Goal: Transaction & Acquisition: Purchase product/service

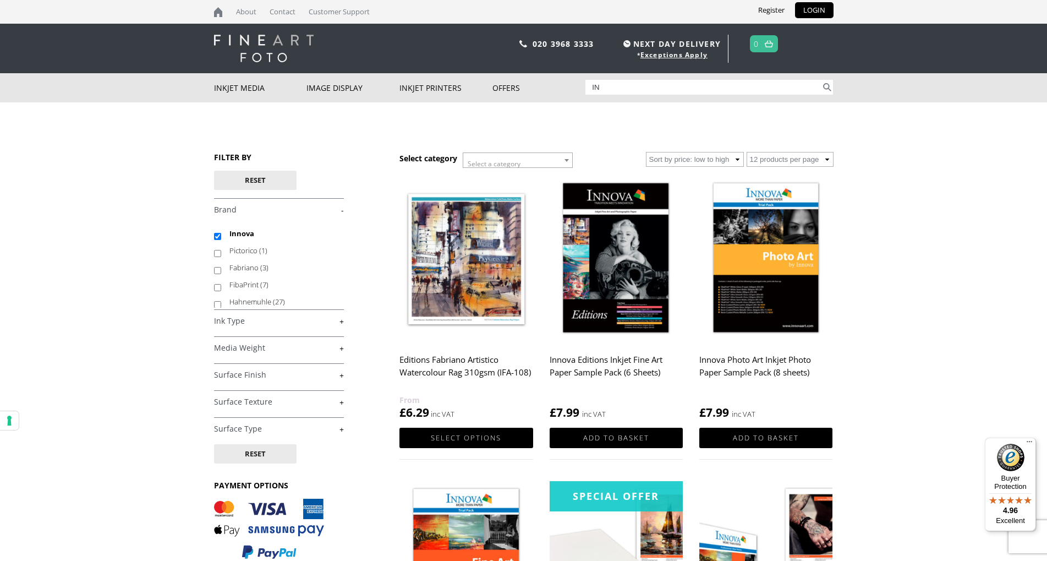
type input "I"
type input "gold silk"
click at [821, 80] on button "Search" at bounding box center [827, 87] width 13 height 15
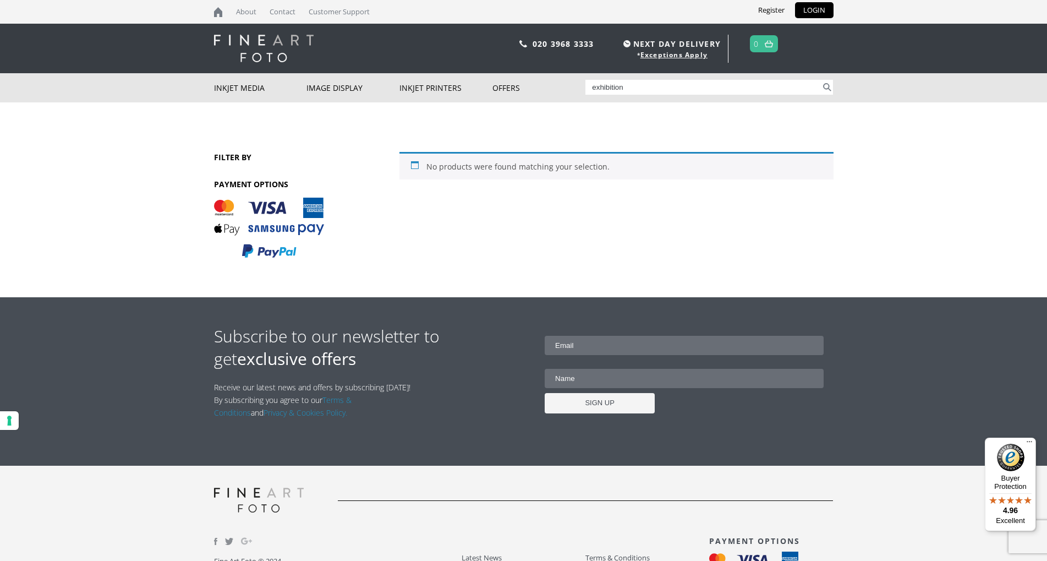
type input "exhibition"
click at [821, 80] on button "Search" at bounding box center [827, 87] width 13 height 15
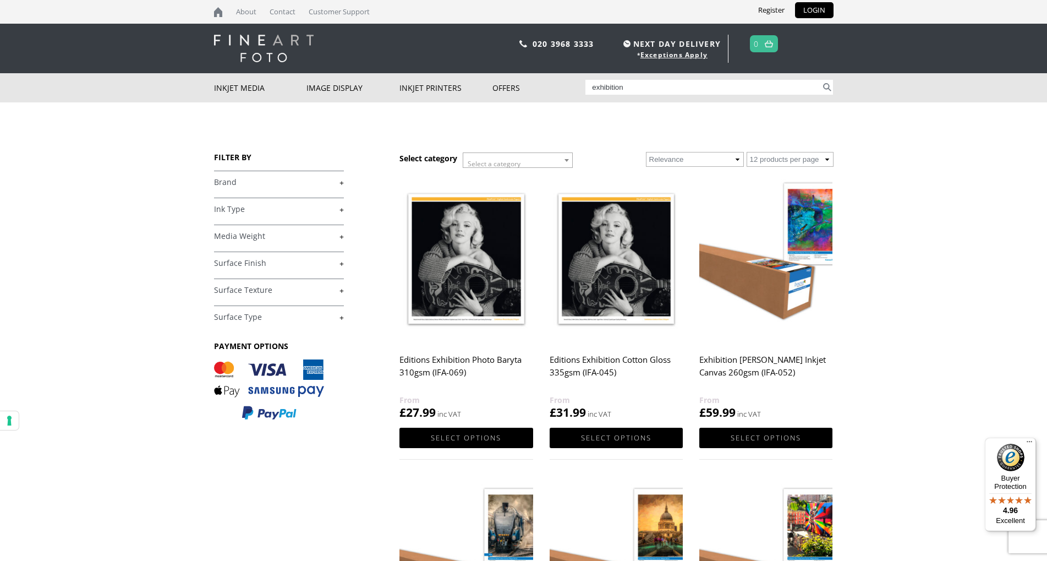
click at [505, 263] on img at bounding box center [466, 259] width 133 height 167
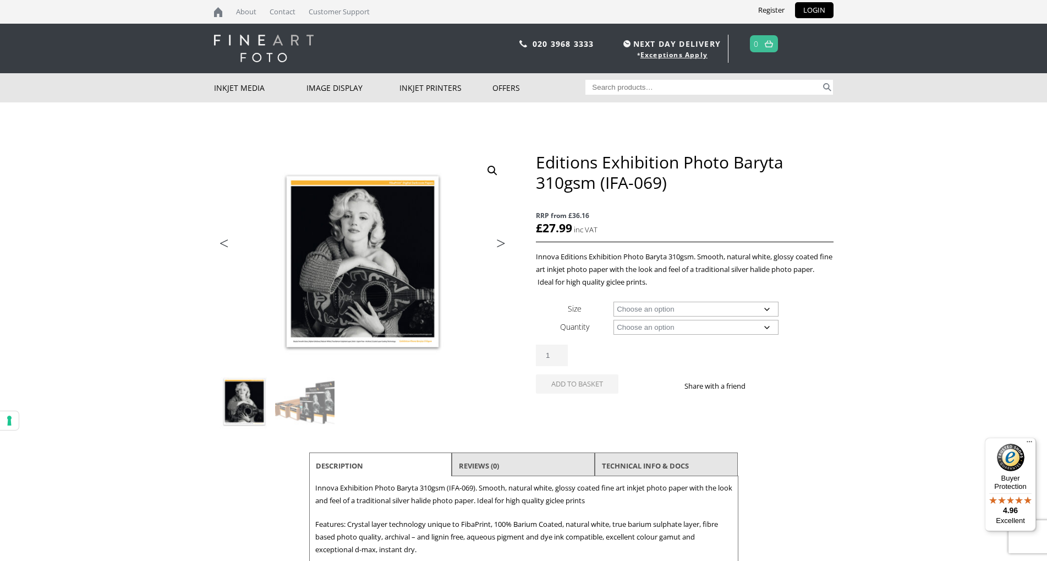
click at [614, 302] on select "Choose an option A4 Sheet A3 Sheet A3+ Sheet A2 Sheet 17" Wide Roll 24" Wide Ro…" at bounding box center [696, 309] width 165 height 15
select select "a4-sheet"
select select "25-sheets"
select select "a4-sheet"
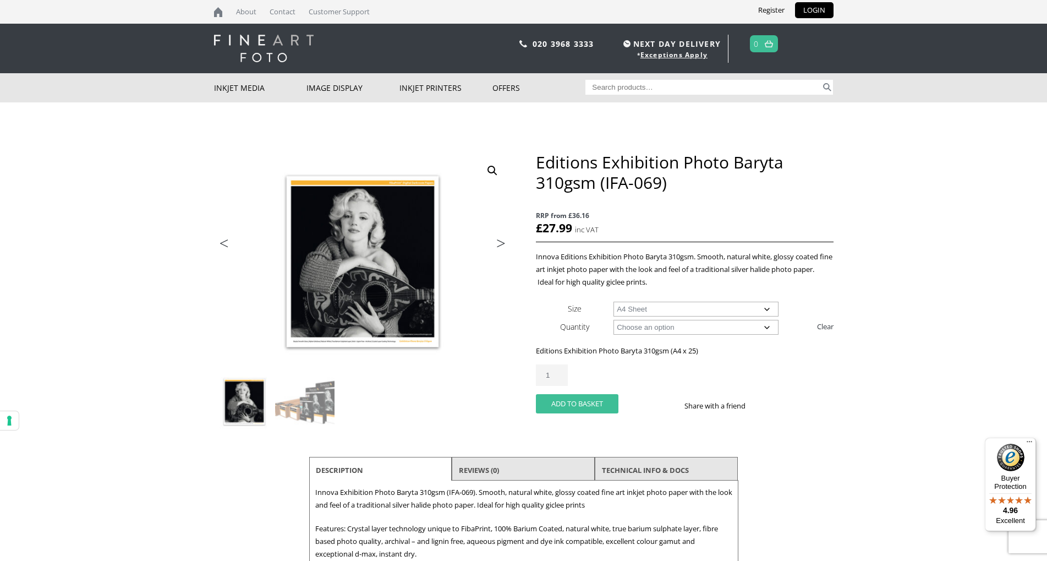
click at [570, 402] on button "Add to basket" at bounding box center [577, 403] width 83 height 19
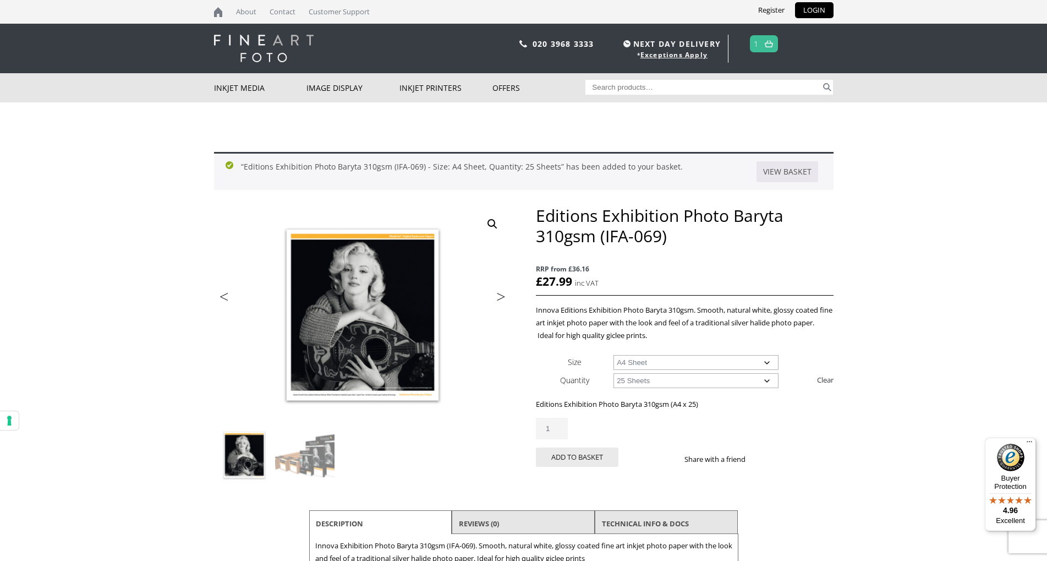
paste input "IFA-49-A4-25"
type input "IFA-49-A4-25"
click at [821, 80] on button "Search" at bounding box center [827, 87] width 13 height 15
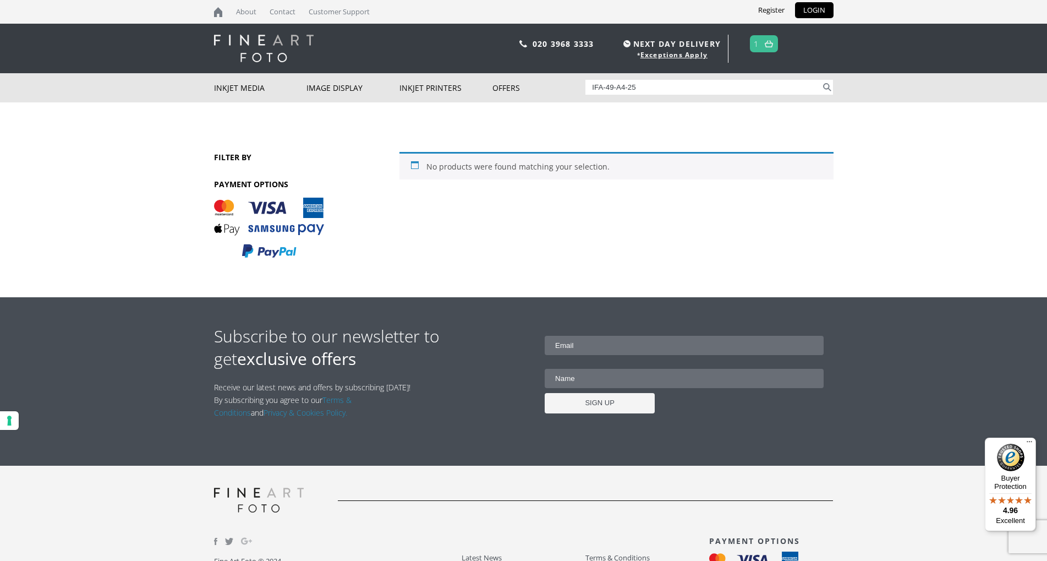
drag, startPoint x: 647, startPoint y: 90, endPoint x: 586, endPoint y: 88, distance: 60.6
click at [586, 88] on input "IFA-49-A4-25" at bounding box center [704, 87] width 236 height 15
paste input "search"
type input "IFA-49-A4"
click at [821, 80] on button "Search" at bounding box center [827, 87] width 13 height 15
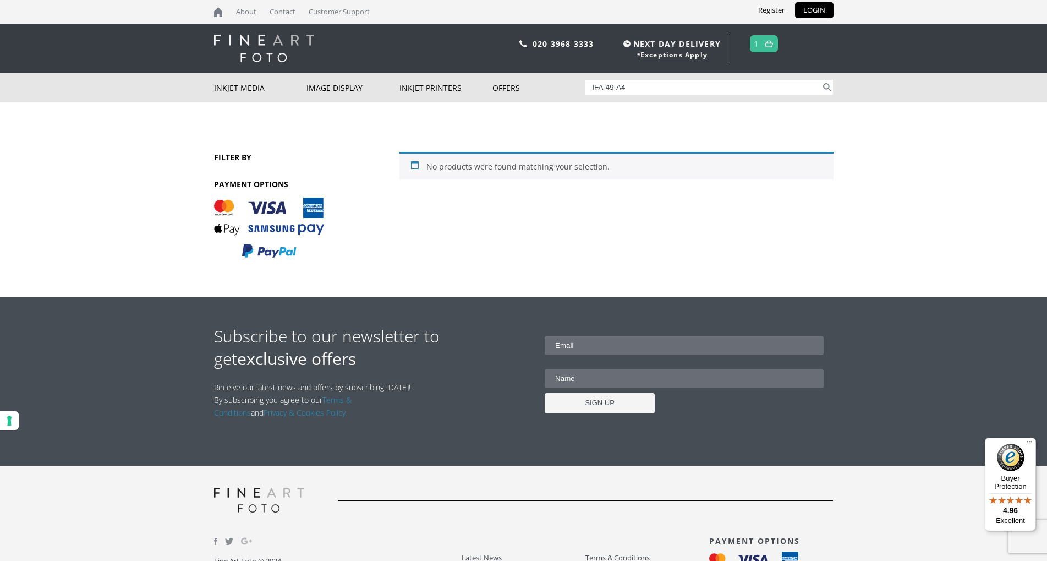
click at [592, 89] on input "IFA-49-A4" at bounding box center [704, 87] width 236 height 15
type input "ifa49"
click at [821, 80] on button "Search" at bounding box center [827, 87] width 13 height 15
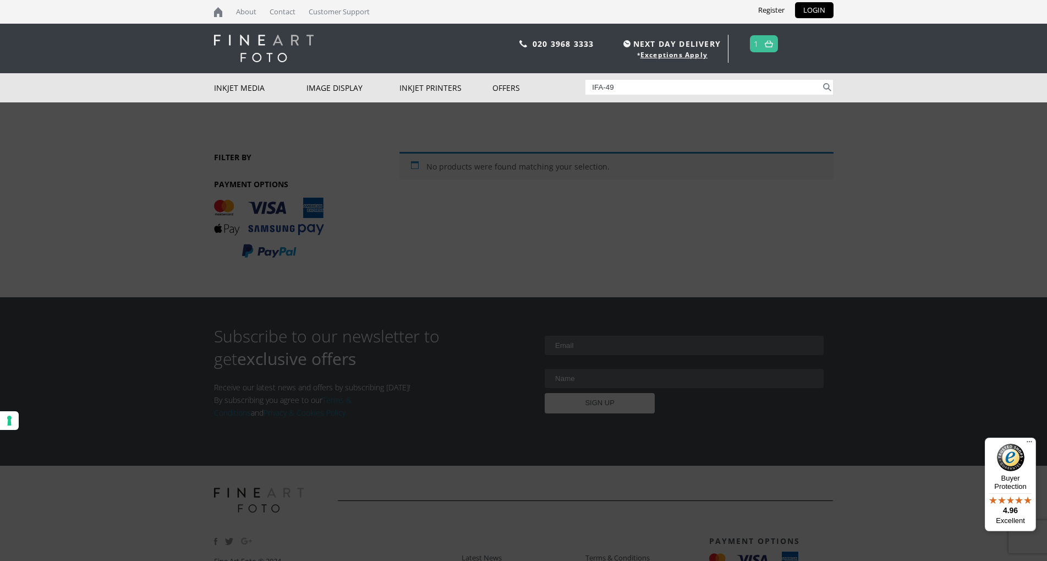
type input "IFA-49"
click at [821, 80] on button "Search" at bounding box center [827, 87] width 13 height 15
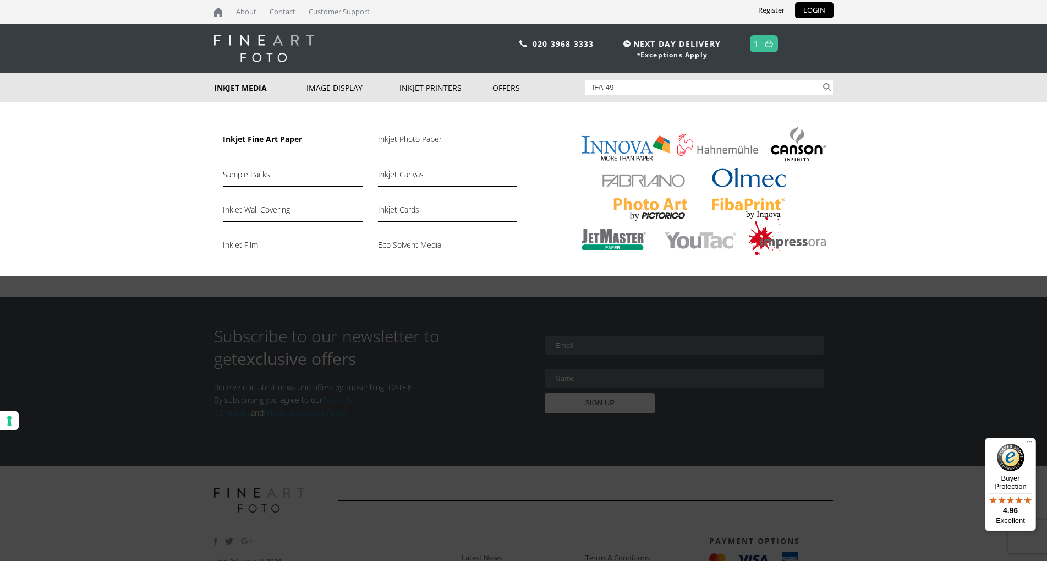
click at [255, 143] on link "Inkjet Fine Art Paper" at bounding box center [292, 142] width 139 height 19
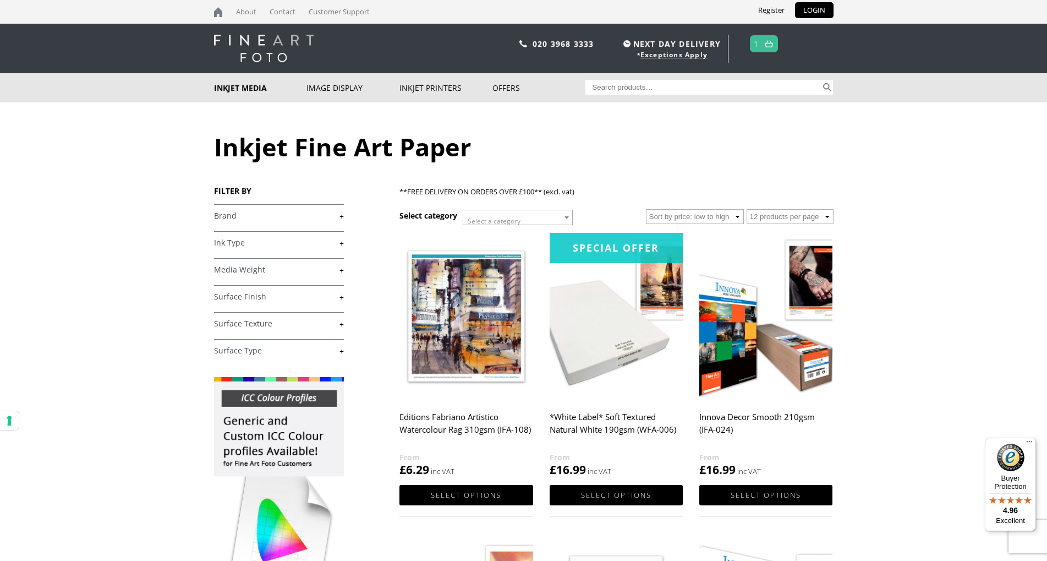
click at [237, 269] on link "+" at bounding box center [279, 270] width 130 height 10
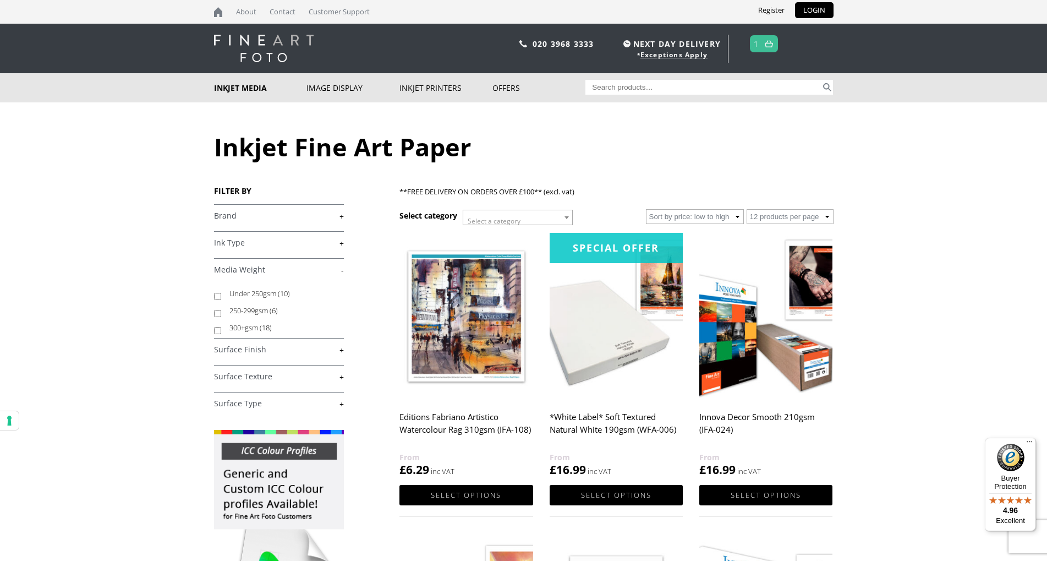
click at [216, 331] on input "300+gsm (18)" at bounding box center [217, 330] width 7 height 7
checkbox input "true"
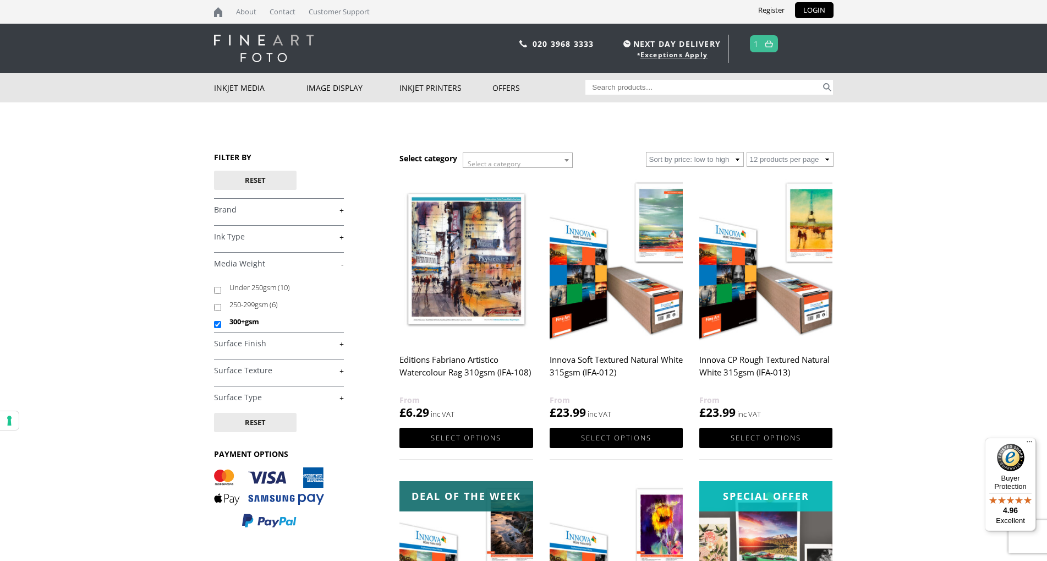
click at [240, 211] on link "+" at bounding box center [279, 210] width 130 height 10
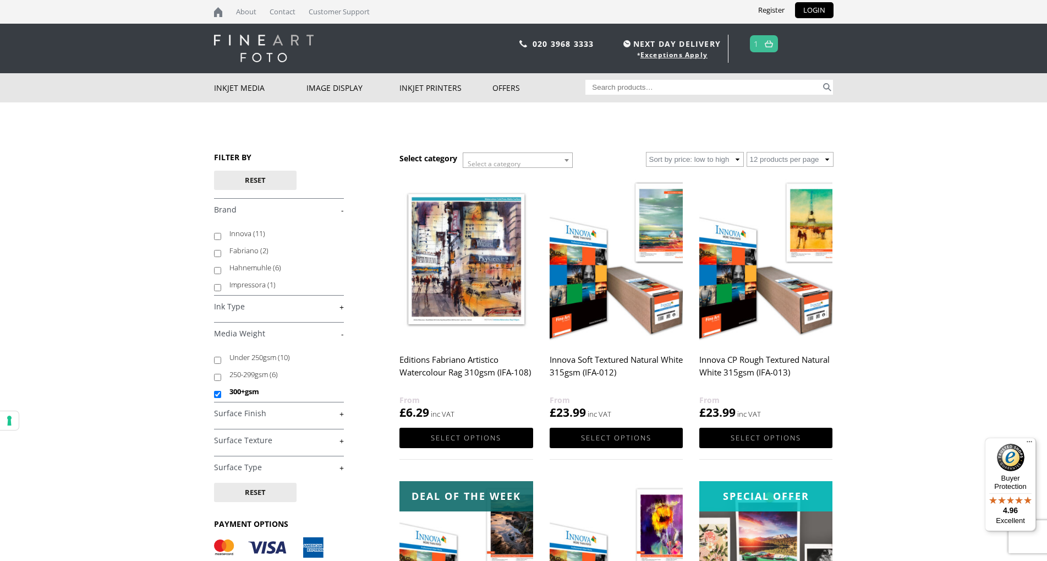
click at [216, 237] on input "Innova (11)" at bounding box center [217, 236] width 7 height 7
checkbox input "true"
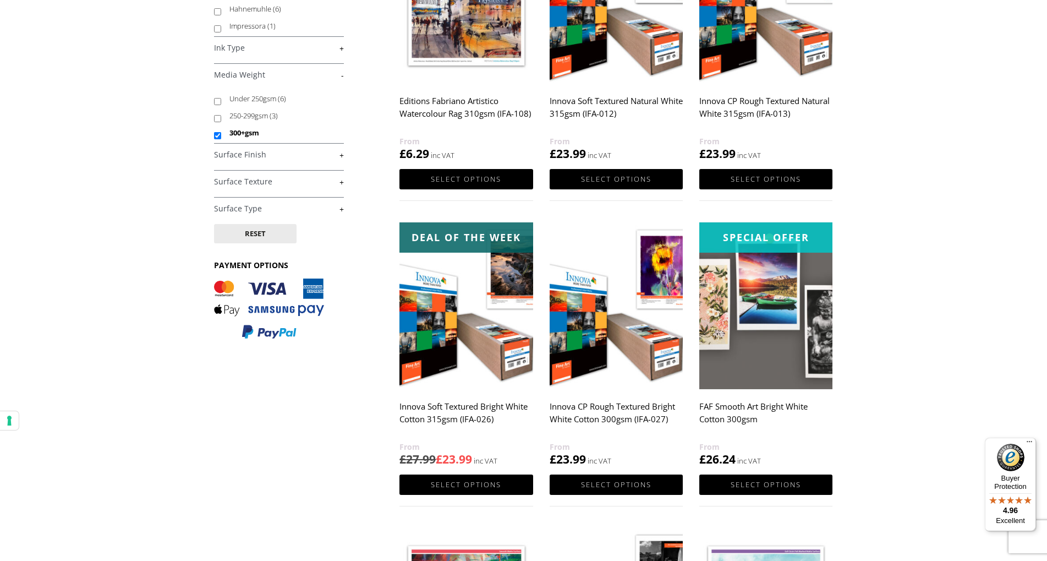
scroll to position [412, 0]
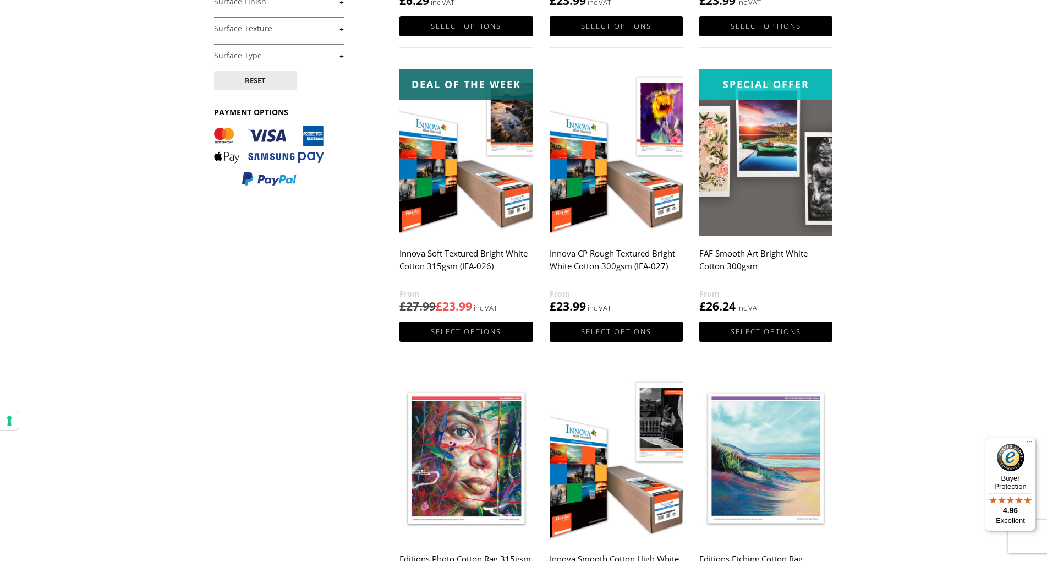
click at [240, 53] on link "+" at bounding box center [279, 56] width 130 height 10
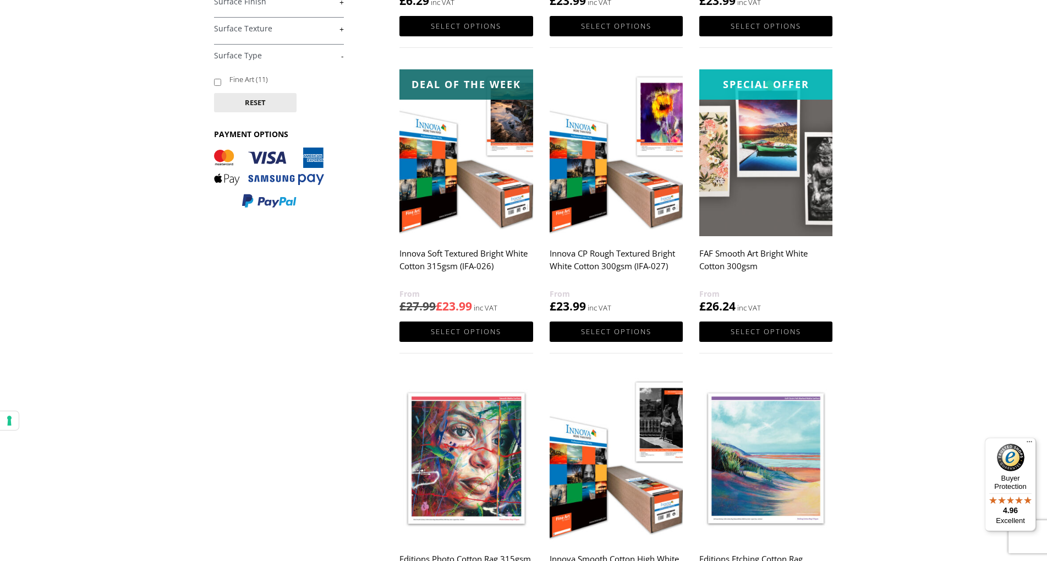
click at [245, 33] on link "+" at bounding box center [279, 29] width 130 height 10
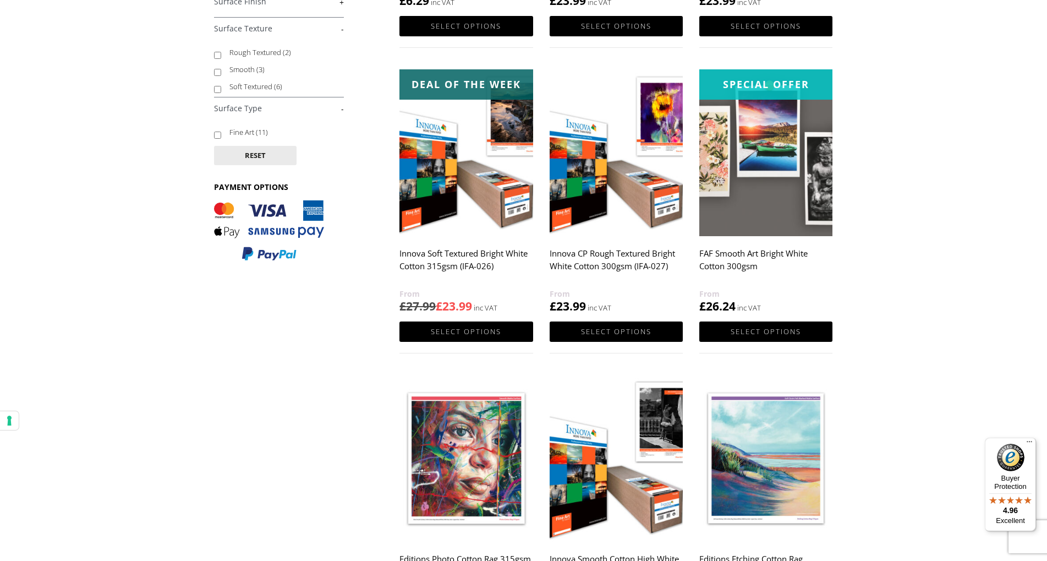
click at [221, 69] on input "Smooth (3)" at bounding box center [217, 72] width 7 height 7
checkbox input "true"
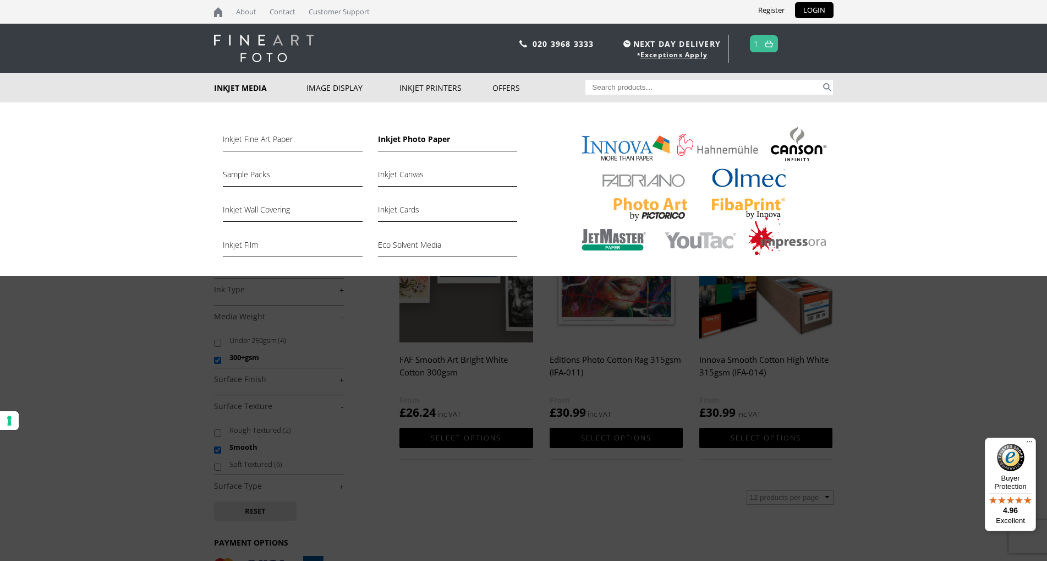
click at [391, 133] on link "Inkjet Photo Paper" at bounding box center [447, 142] width 139 height 19
click at [395, 137] on link "Inkjet Photo Paper" at bounding box center [447, 142] width 139 height 19
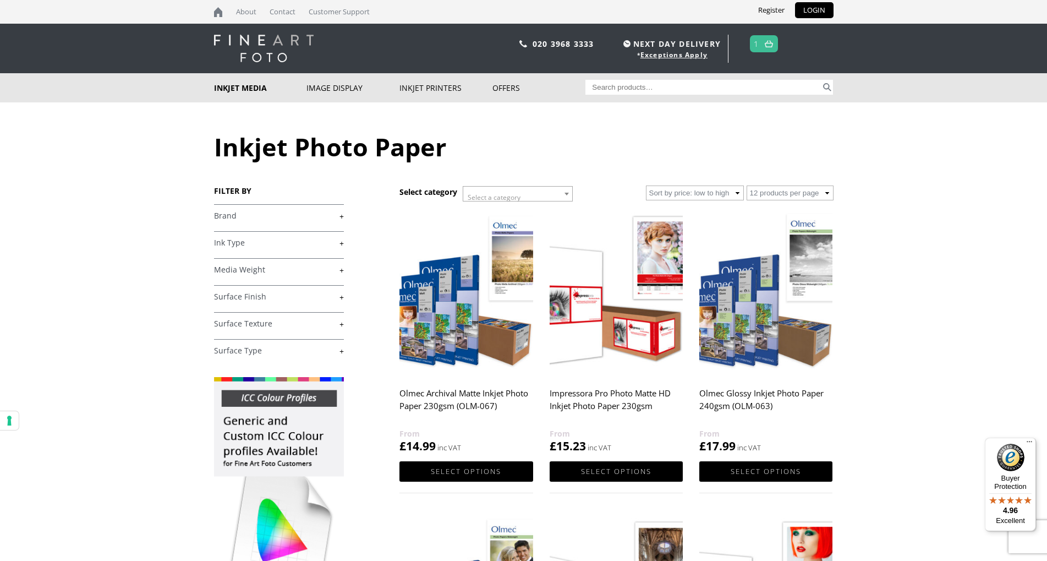
click at [236, 297] on link "+" at bounding box center [279, 297] width 130 height 10
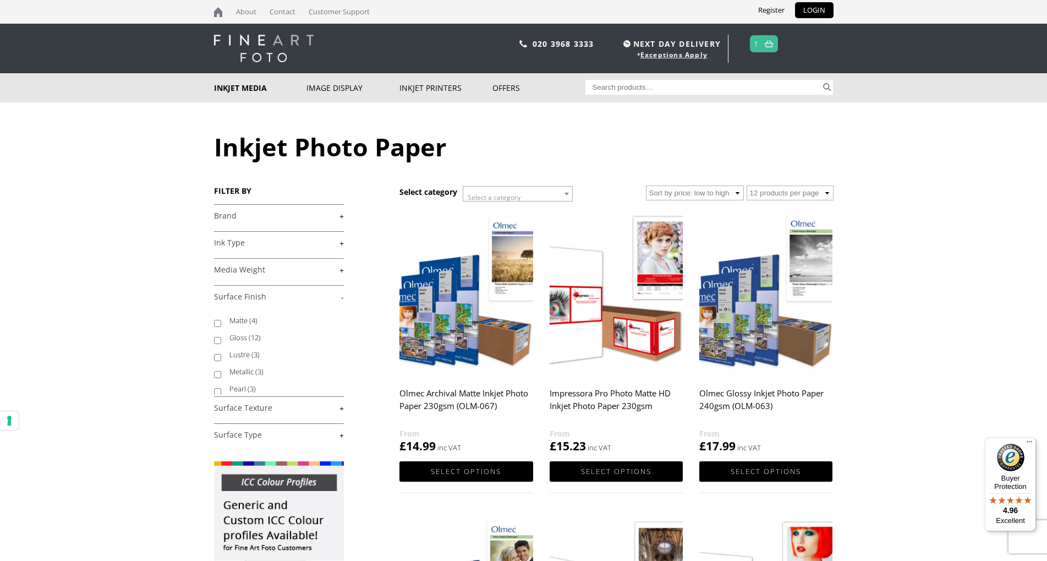
click at [214, 339] on body "NEXT DAY DELIVERY * Exceptions Apply About Contact Customer Support Register LO…" at bounding box center [523, 280] width 1047 height 561
click at [217, 340] on input "Gloss (12)" at bounding box center [217, 340] width 7 height 7
checkbox input "true"
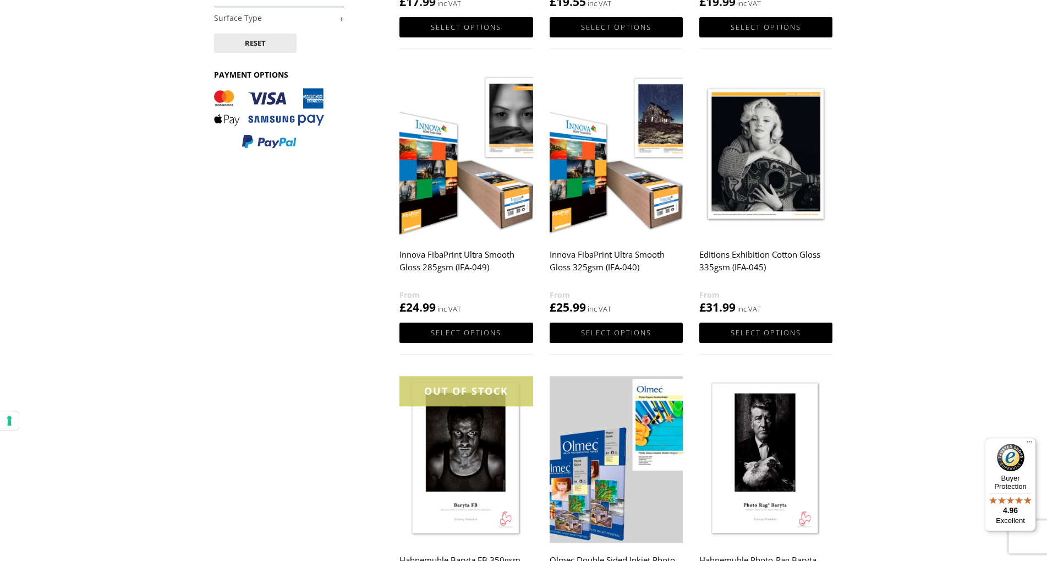
scroll to position [412, 0]
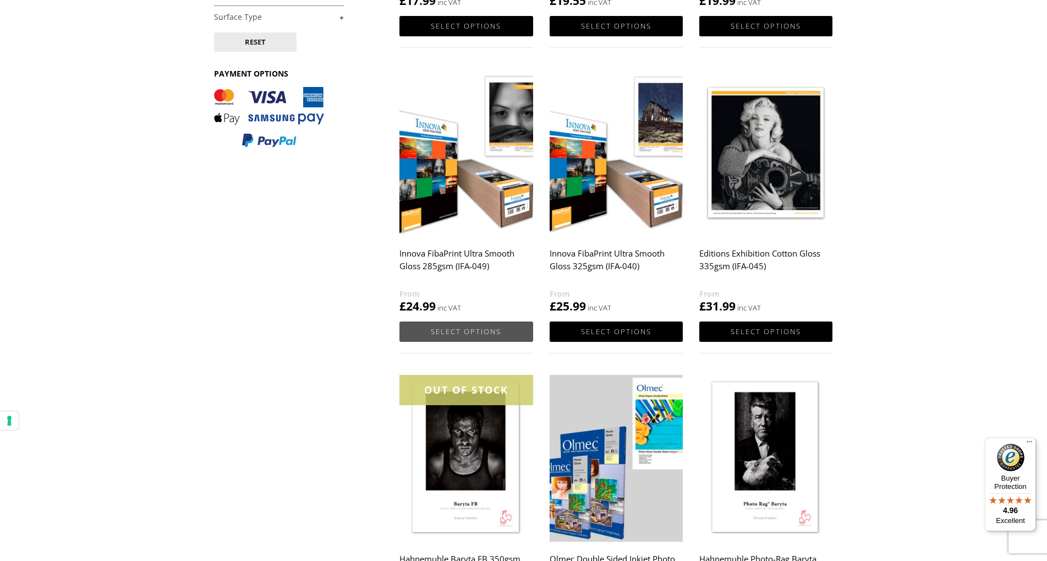
click at [477, 335] on link "Select options" at bounding box center [466, 331] width 133 height 20
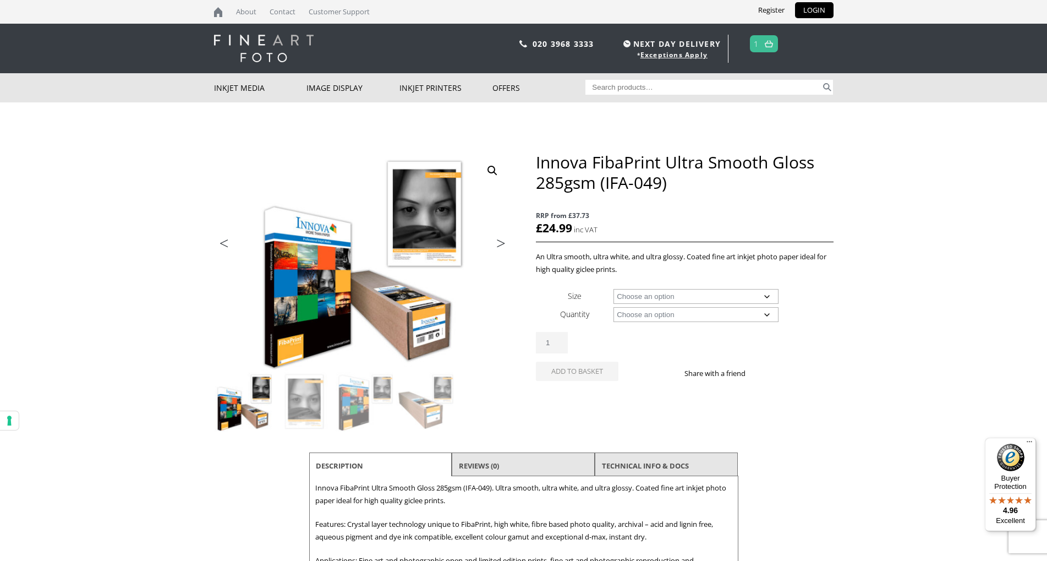
drag, startPoint x: 0, startPoint y: 0, endPoint x: 653, endPoint y: 297, distance: 717.4
click at [614, 289] on select "Choose an option A4 Sheet A3 Sheet A3+ Sheet A2 Sheet 17" Wide Roll 24" Wide Ro…" at bounding box center [696, 296] width 165 height 15
select select "a4-sheet"
click at [614, 307] on select "Choose an option 25 Sheets" at bounding box center [696, 314] width 165 height 15
select select "25-sheets"
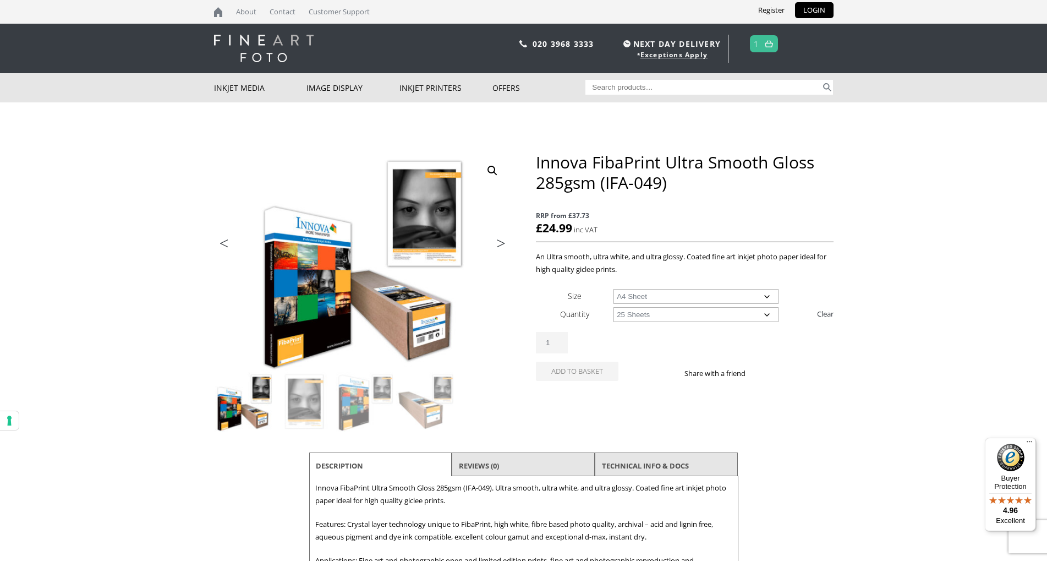
select select "a4-sheet"
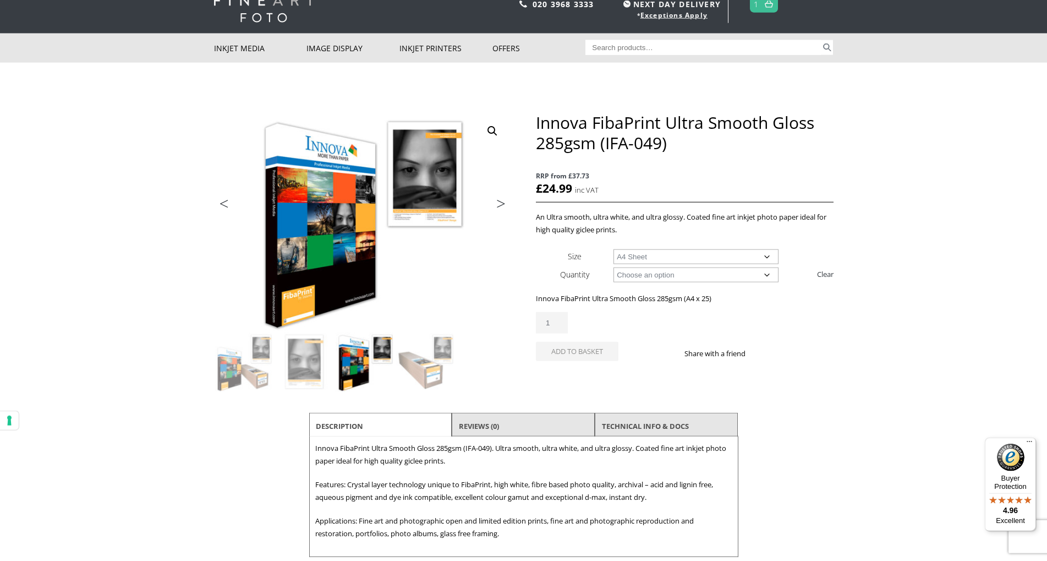
scroll to position [8, 0]
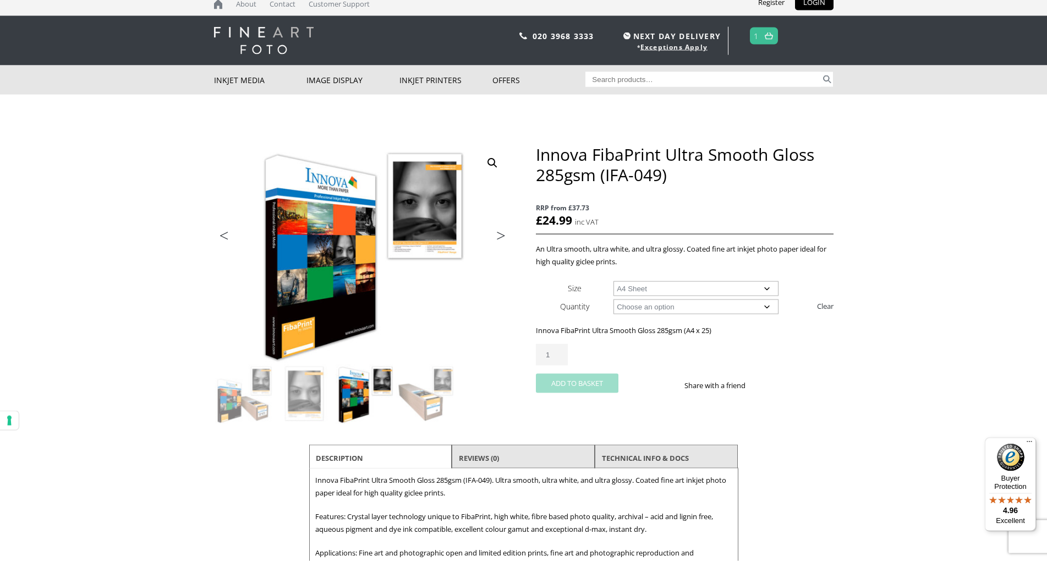
click at [581, 384] on button "Add to basket" at bounding box center [577, 383] width 83 height 19
paste input "SAMPLEART"
type input "SAMPLEART"
click at [821, 72] on button "Search" at bounding box center [827, 79] width 13 height 15
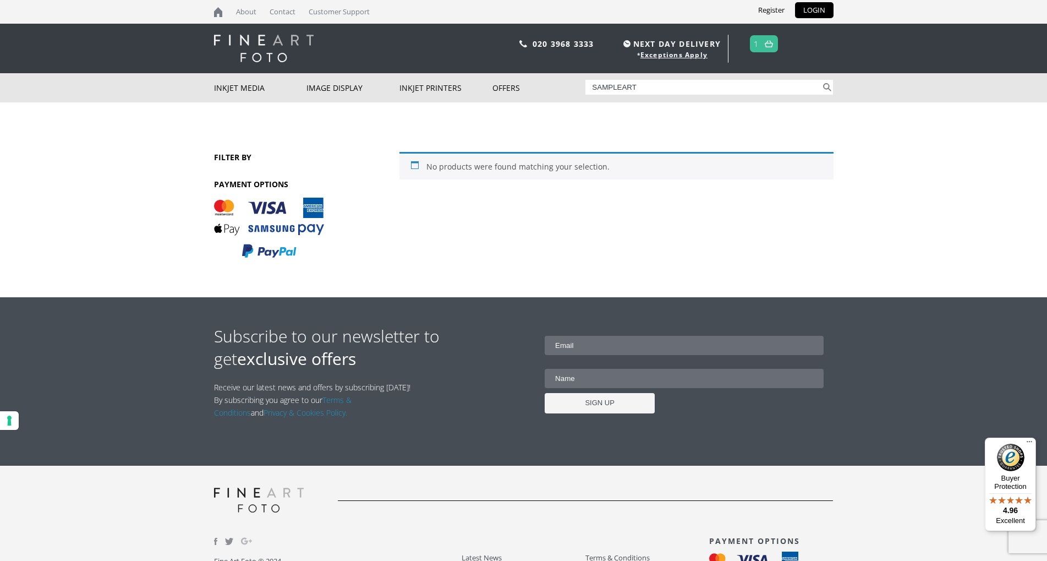
click at [628, 85] on input "SAMPLEART" at bounding box center [704, 87] width 236 height 15
drag, startPoint x: 642, startPoint y: 87, endPoint x: 540, endPoint y: 90, distance: 101.3
click at [586, 90] on input "SAMPLEART" at bounding box center [704, 87] width 236 height 15
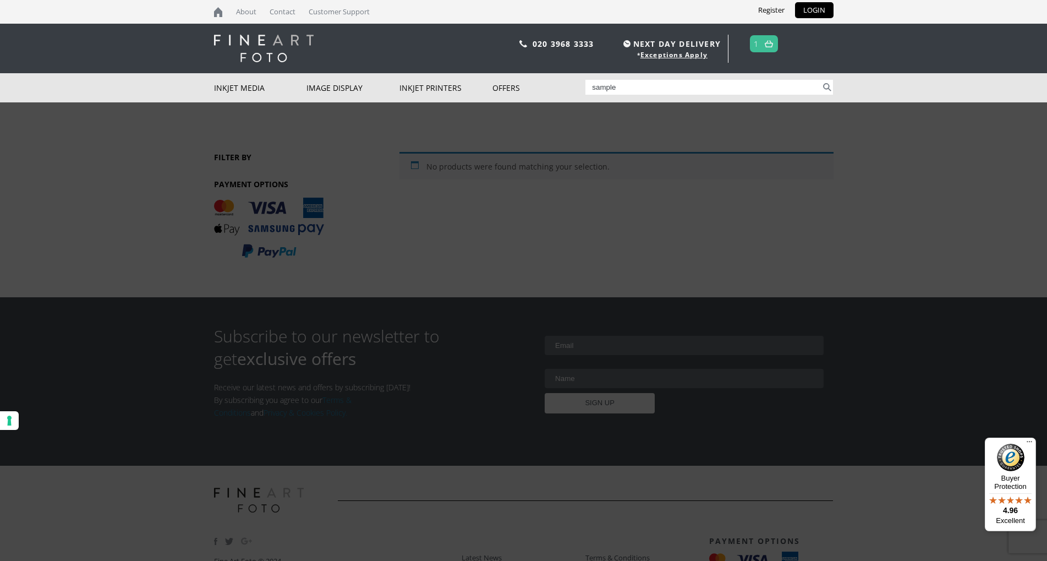
type input "sample"
click at [821, 80] on button "Search" at bounding box center [827, 87] width 13 height 15
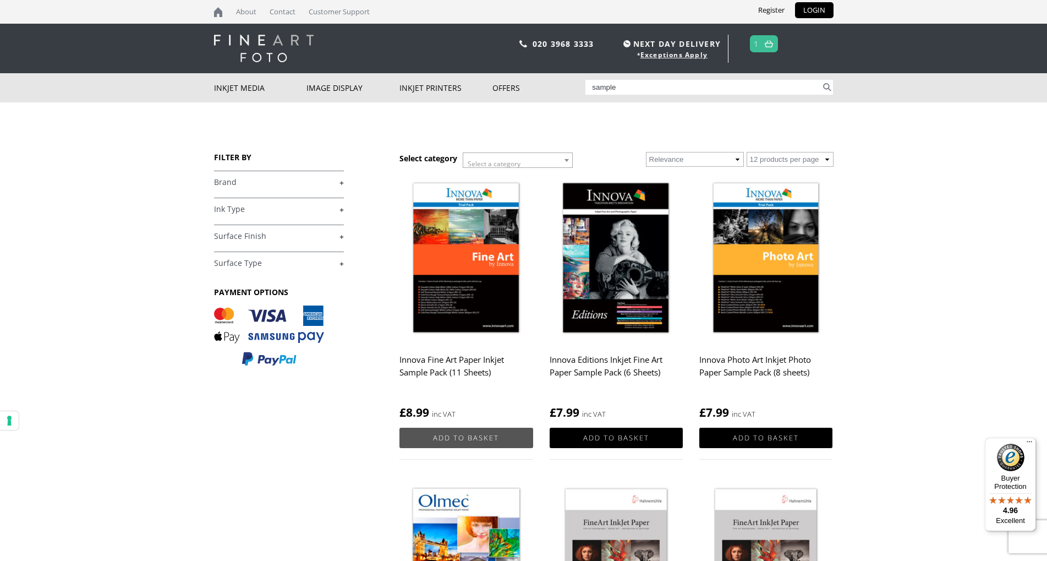
click at [455, 436] on link "Add to basket" at bounding box center [466, 438] width 133 height 20
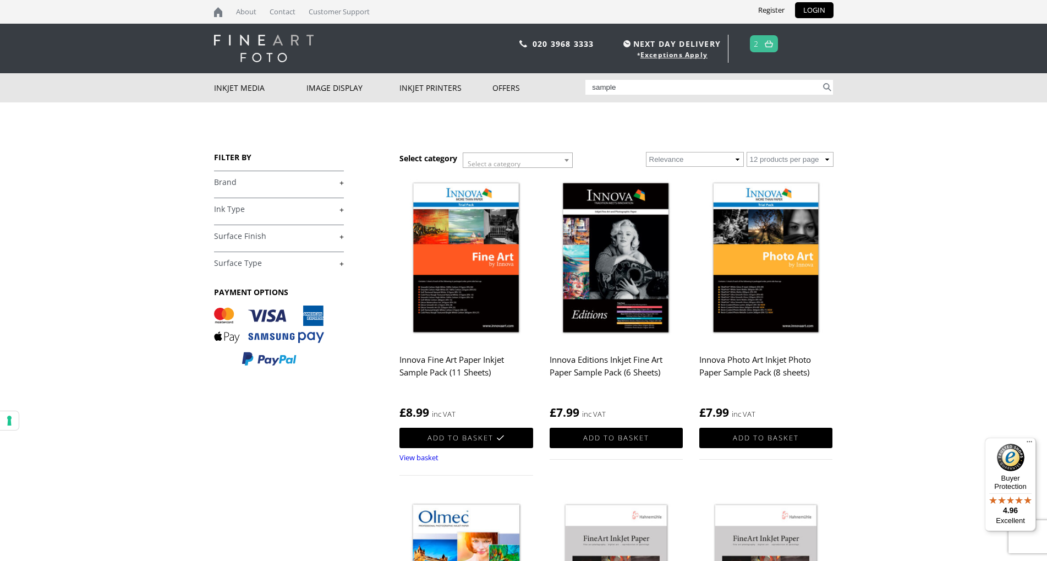
click at [604, 438] on link "Add to basket" at bounding box center [616, 438] width 133 height 20
click at [772, 42] on img at bounding box center [769, 43] width 8 height 7
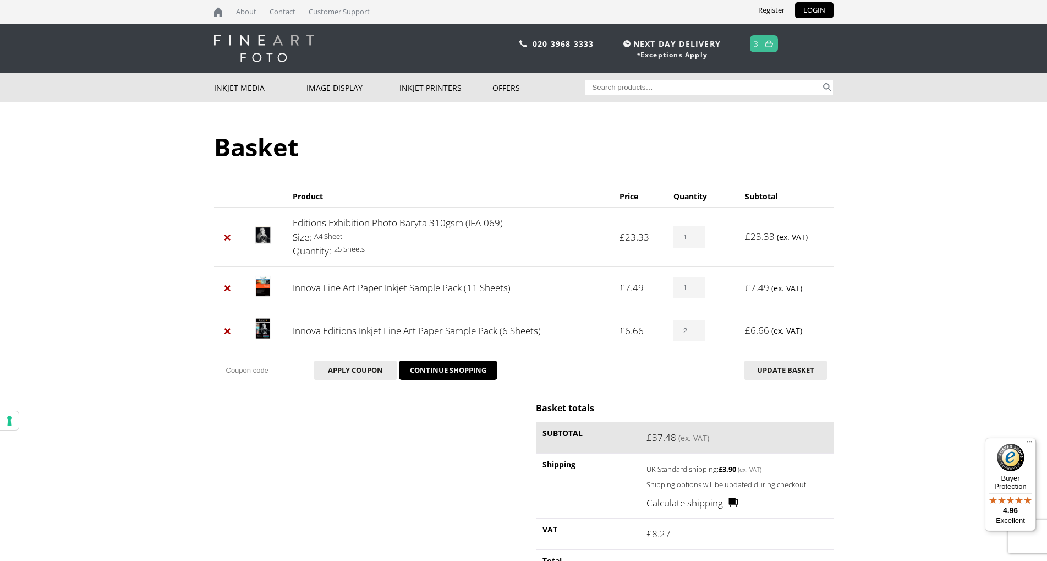
type input "2"
click at [698, 326] on input "2" at bounding box center [690, 330] width 32 height 21
click at [771, 372] on button "Update basket" at bounding box center [786, 369] width 83 height 19
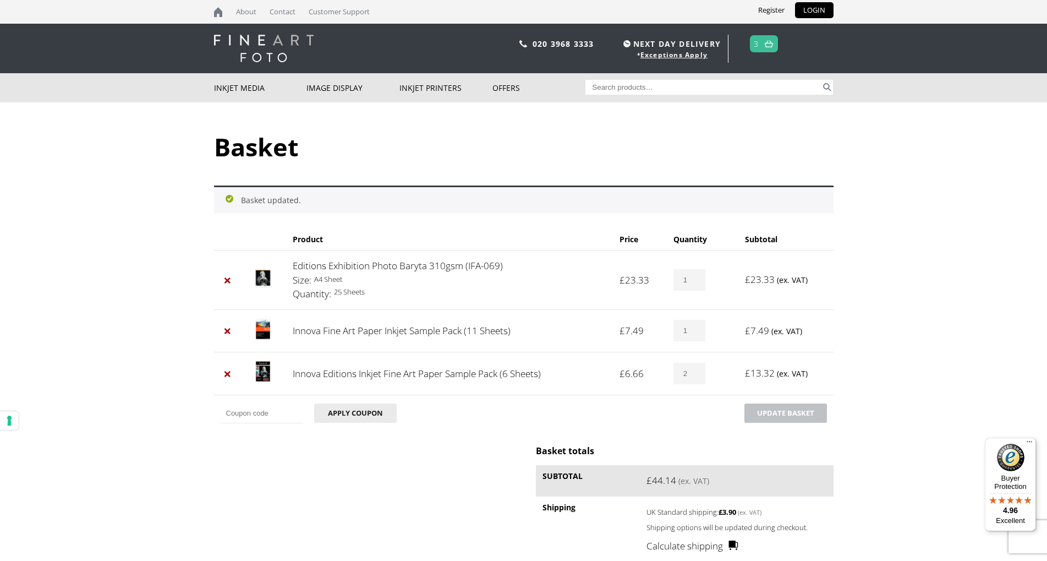
click at [614, 90] on input "Search for:" at bounding box center [704, 87] width 236 height 15
type input "cold press"
click at [821, 80] on button "Search" at bounding box center [827, 87] width 13 height 15
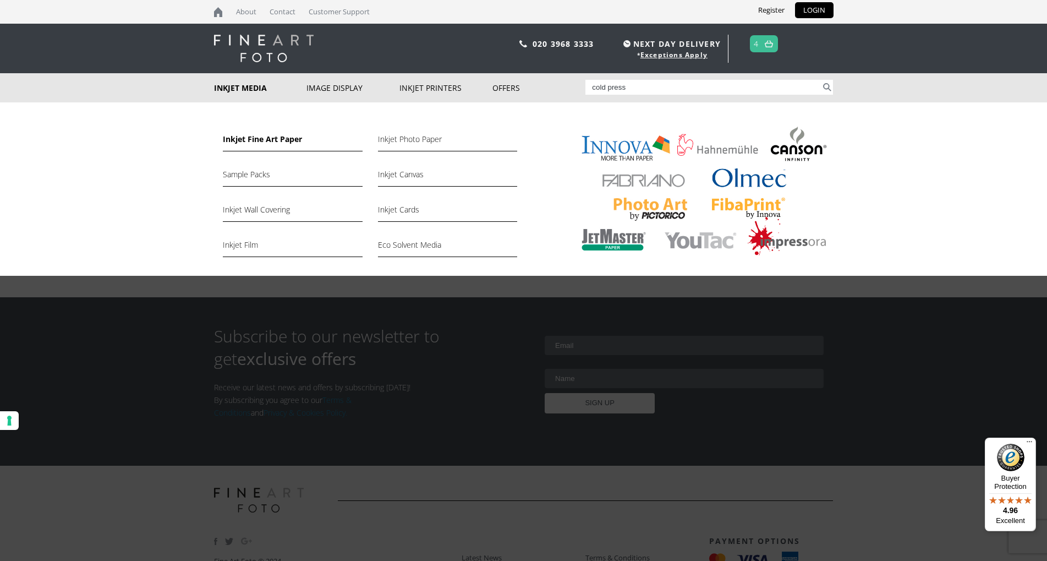
click at [244, 138] on link "Inkjet Fine Art Paper" at bounding box center [292, 142] width 139 height 19
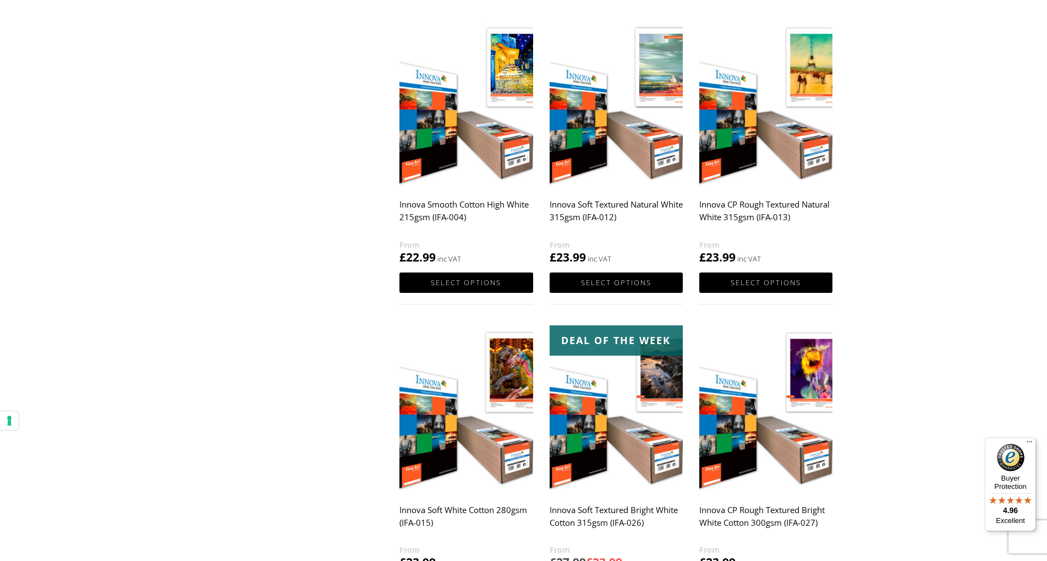
scroll to position [1235, 0]
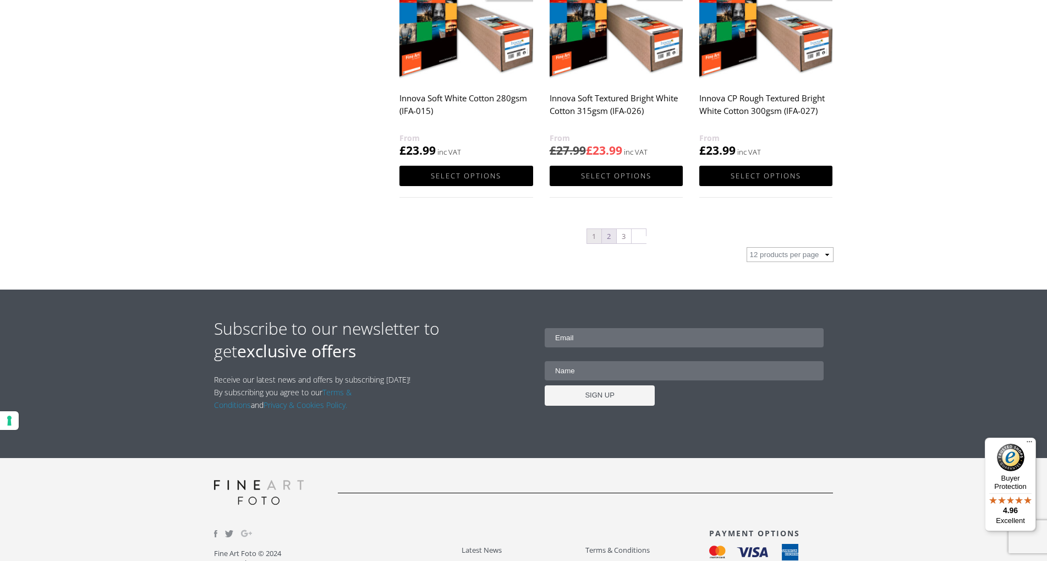
click at [613, 236] on link "2" at bounding box center [609, 236] width 14 height 14
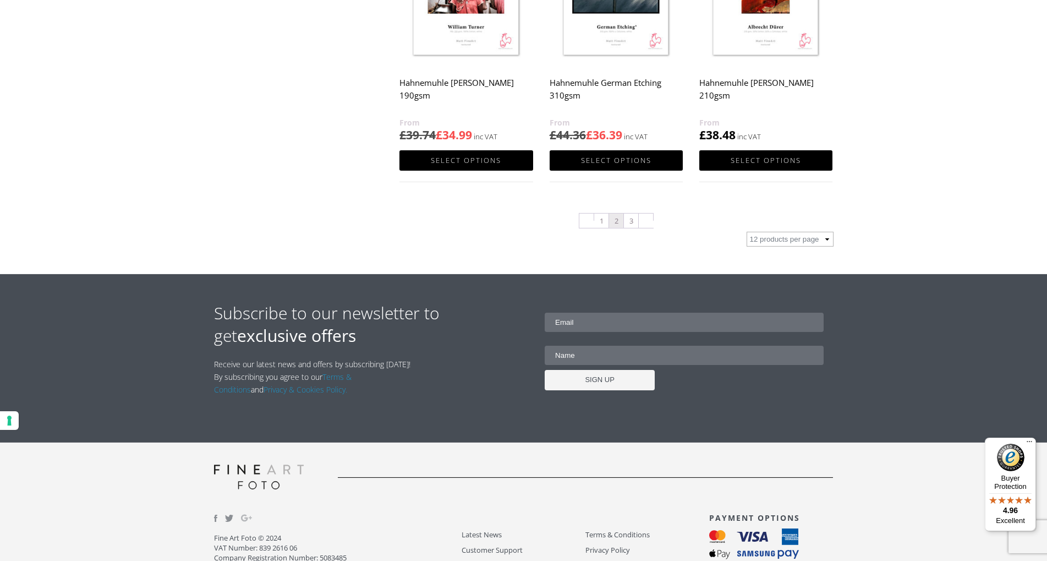
scroll to position [1235, 0]
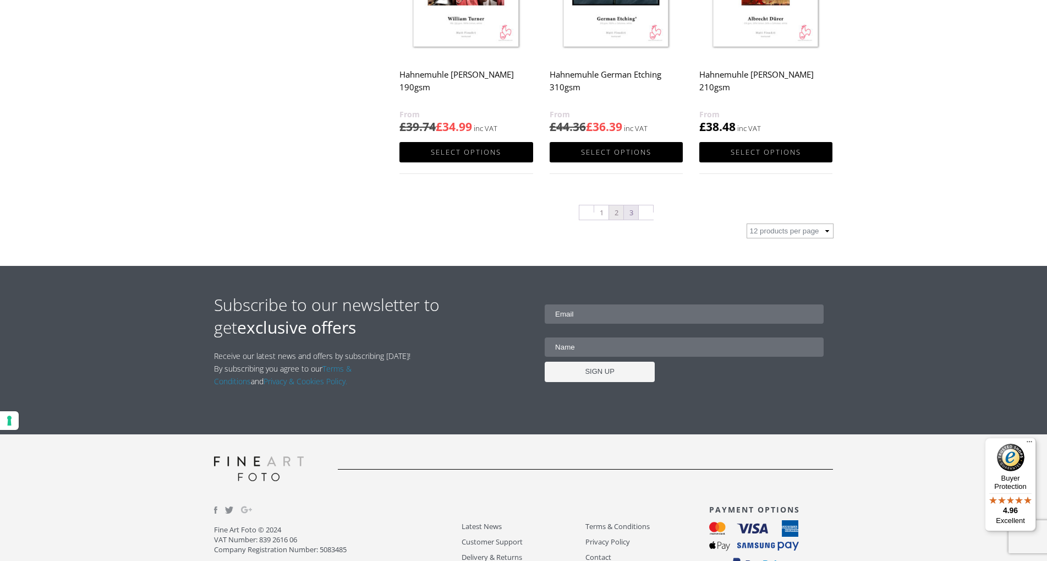
click at [630, 209] on link "3" at bounding box center [631, 212] width 14 height 14
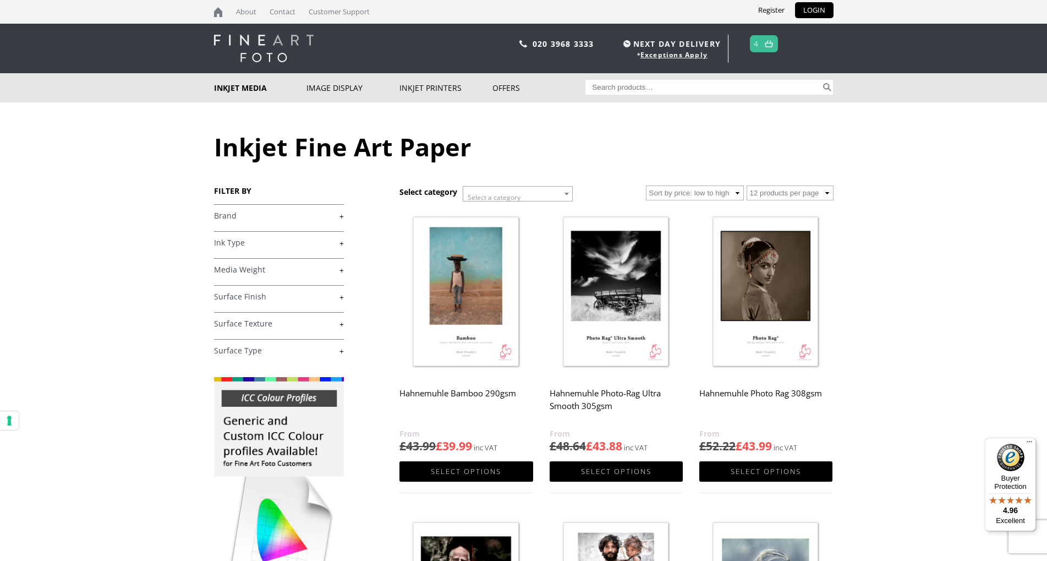
click at [617, 90] on input "Search for:" at bounding box center [704, 87] width 236 height 15
type input "ifa-027"
click at [821, 80] on button "Search" at bounding box center [827, 87] width 13 height 15
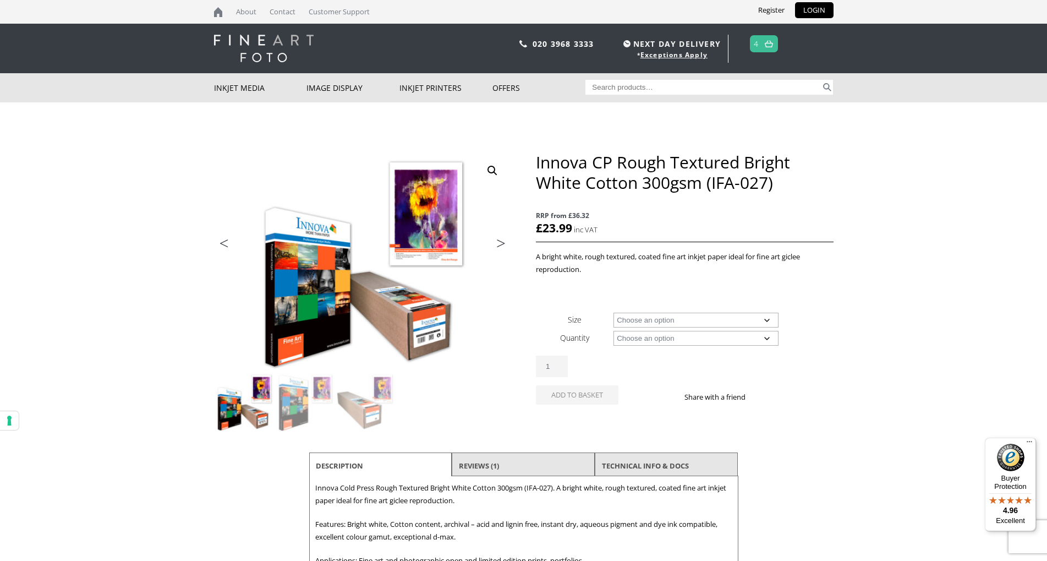
click at [614, 313] on select "Choose an option A4 Sheet A3 Sheet A3+ Sheet A2 Sheet 17" Wide Roll 24" Wide Ro…" at bounding box center [696, 320] width 165 height 15
select select "a4-sheet"
click at [614, 331] on select "Choose an option 25 Sheets" at bounding box center [696, 338] width 165 height 15
select select "25-sheets"
select select "a4-sheet"
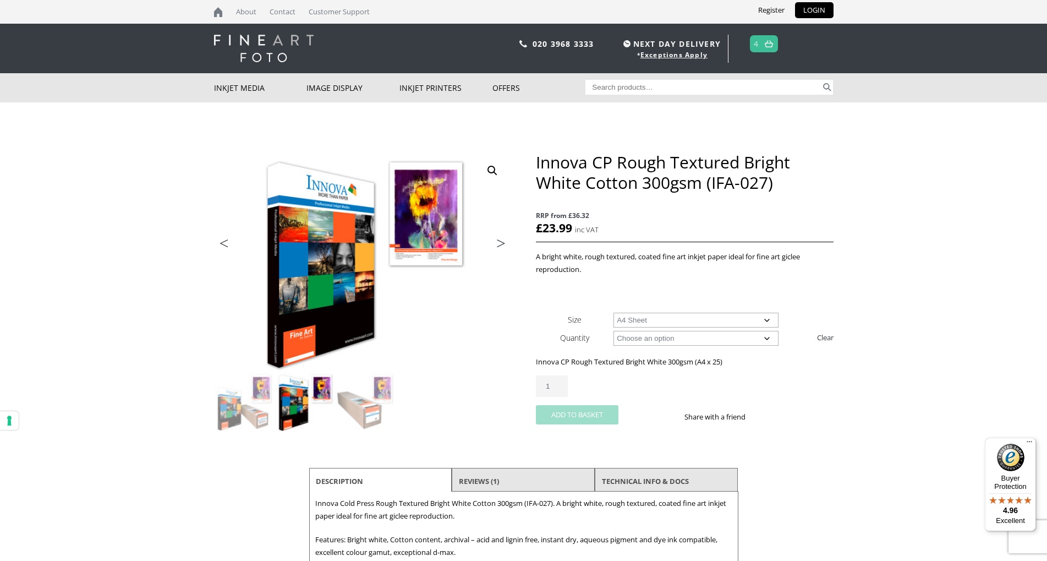
click at [567, 418] on button "Add to basket" at bounding box center [577, 414] width 83 height 19
click at [815, 12] on link "LOGIN" at bounding box center [814, 10] width 39 height 16
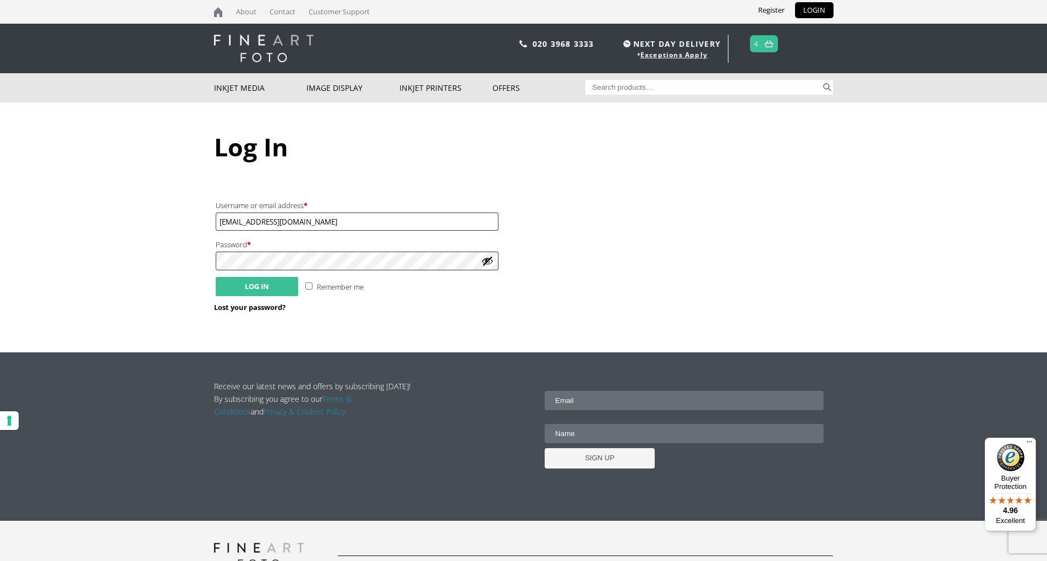
click at [242, 284] on button "Log in" at bounding box center [257, 286] width 83 height 19
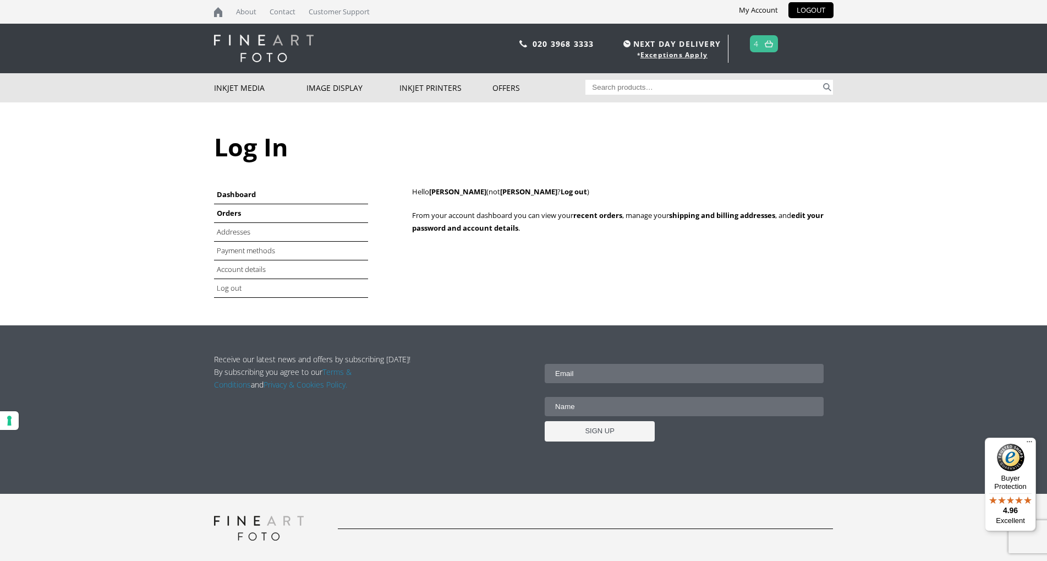
click at [233, 214] on link "Orders" at bounding box center [229, 213] width 24 height 10
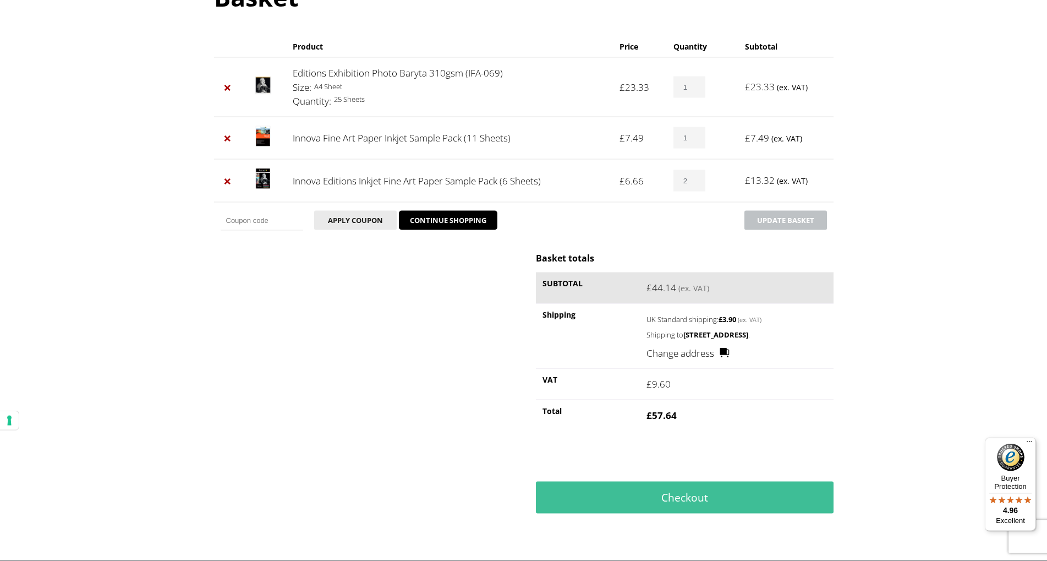
scroll to position [200, 0]
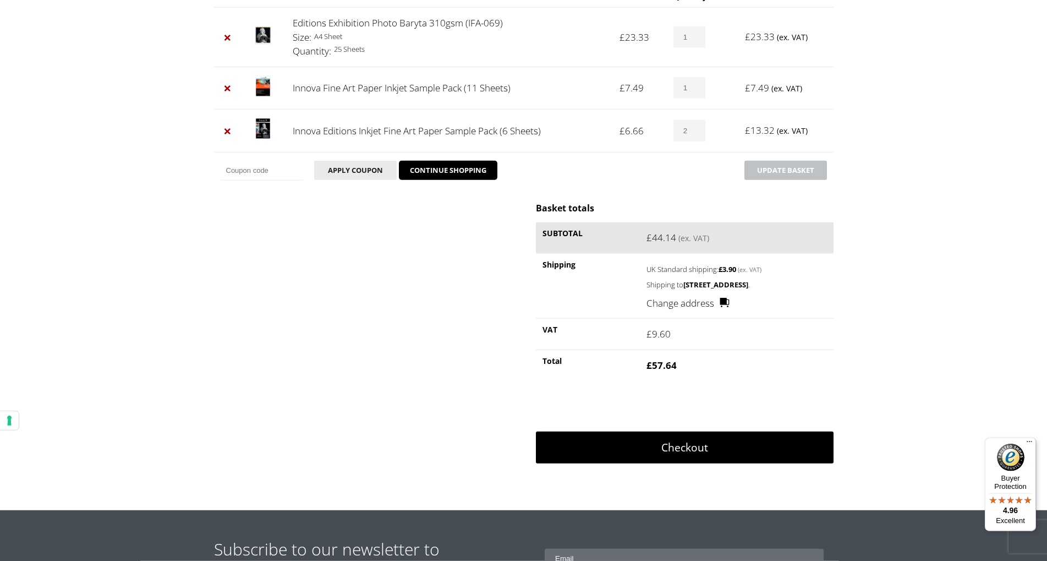
click at [672, 463] on link "Checkout" at bounding box center [684, 447] width 297 height 32
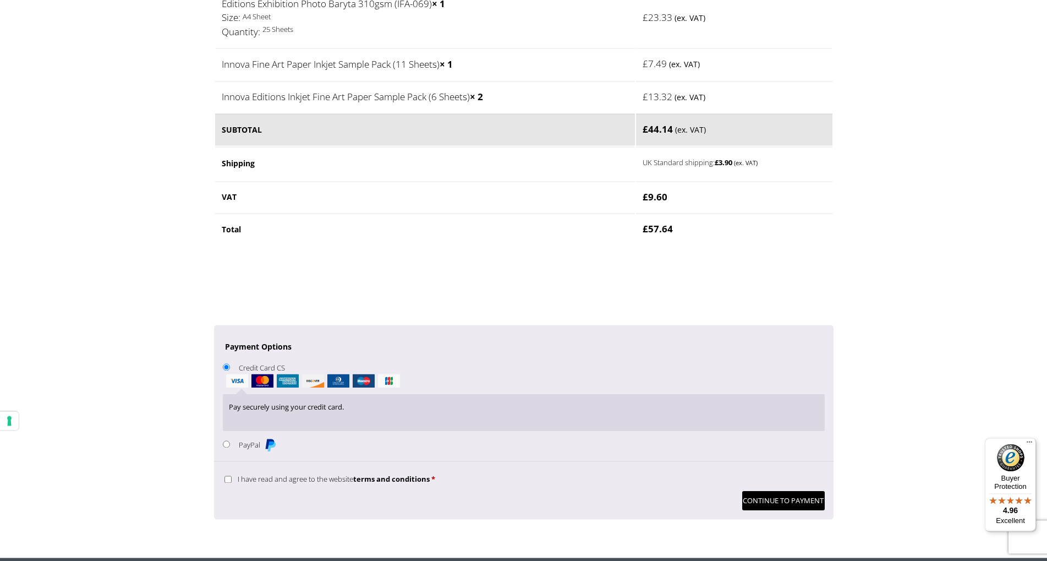
scroll to position [823, 0]
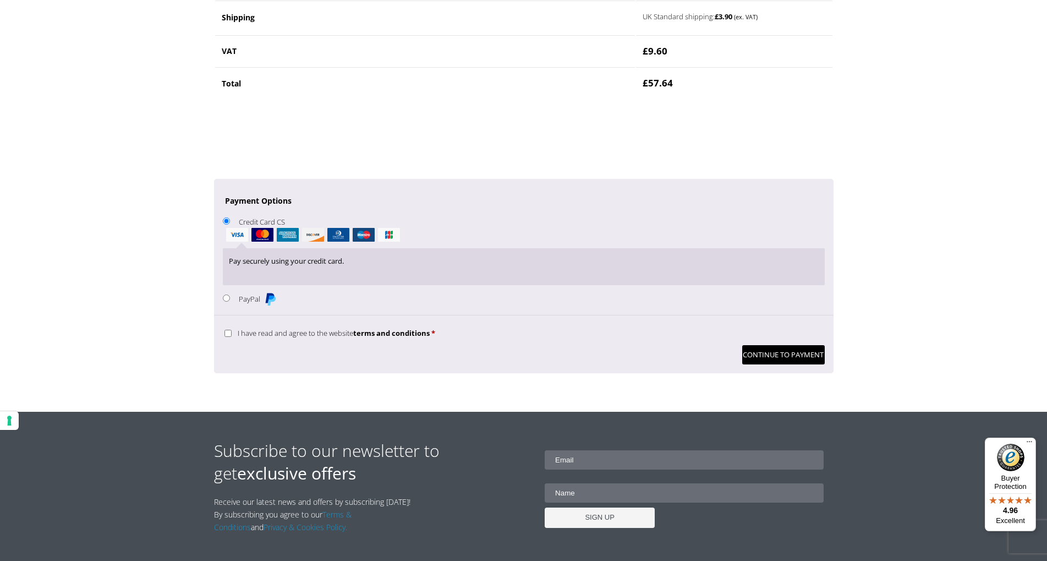
click at [248, 328] on p "I have read and agree to the website terms and conditions *" at bounding box center [524, 333] width 602 height 18
click at [230, 335] on input "I have read and agree to the website terms and conditions *" at bounding box center [228, 333] width 7 height 7
checkbox input "true"
click at [770, 360] on button "Continue to Payment" at bounding box center [783, 354] width 83 height 19
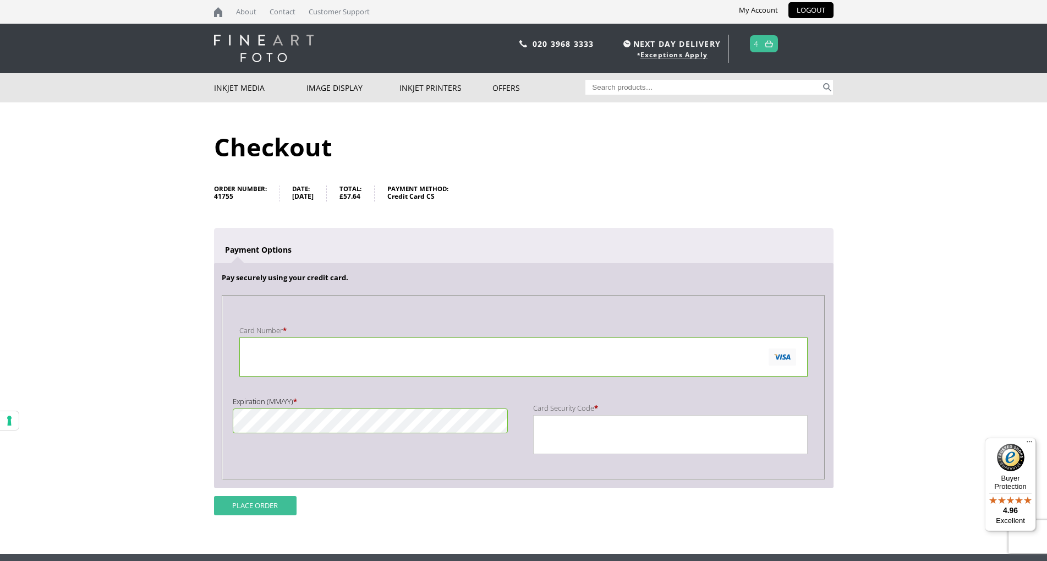
click at [269, 501] on button "Place order" at bounding box center [255, 505] width 83 height 19
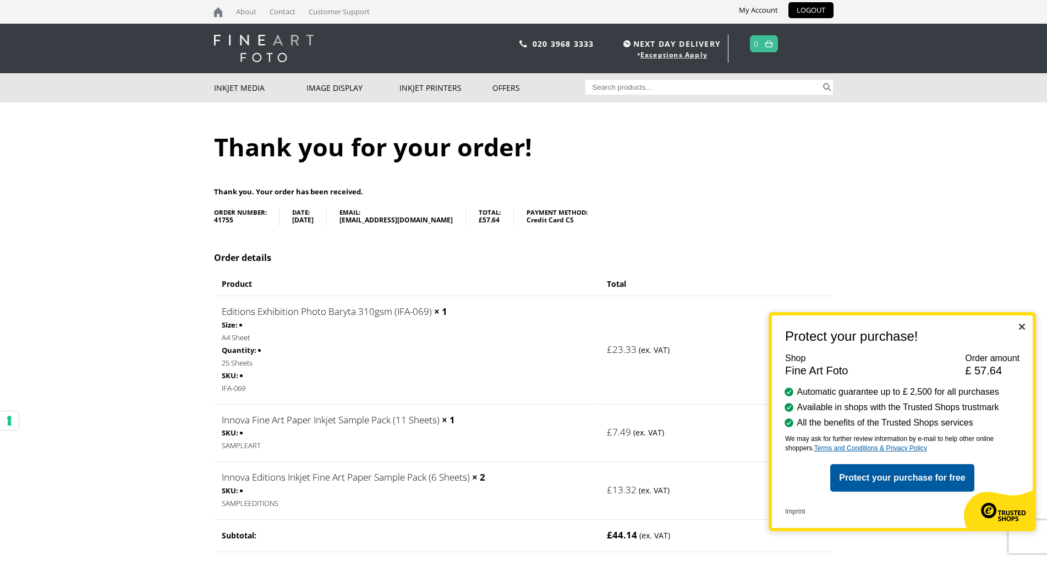
click at [1026, 325] on div "Protect your purchase! Shop Fine Art Foto Order amount £ 57.64 Automatic guaran…" at bounding box center [902, 421] width 267 height 219
click at [1022, 329] on img "Close" at bounding box center [1022, 327] width 6 height 6
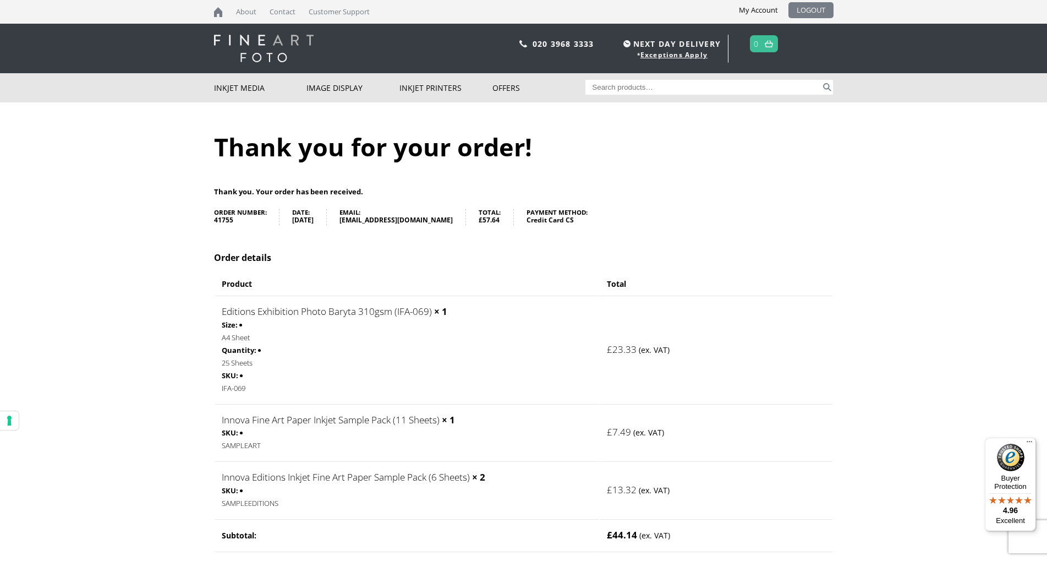
click at [817, 8] on link "LOGOUT" at bounding box center [811, 10] width 45 height 16
